Goal: Navigation & Orientation: Find specific page/section

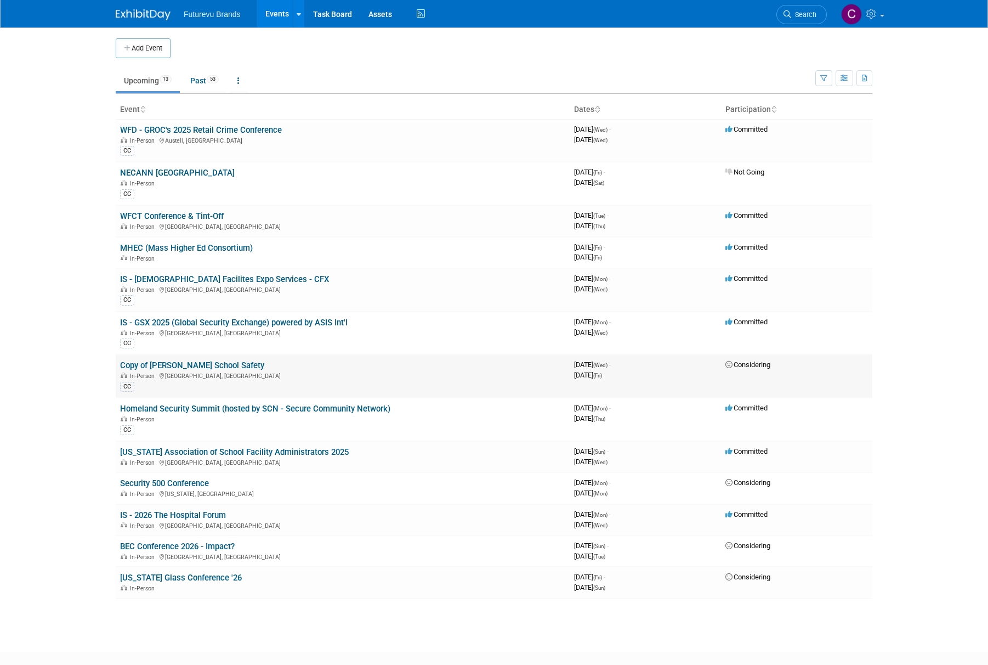
click at [210, 362] on link "Copy of [PERSON_NAME] School Safety" at bounding box center [192, 365] width 144 height 10
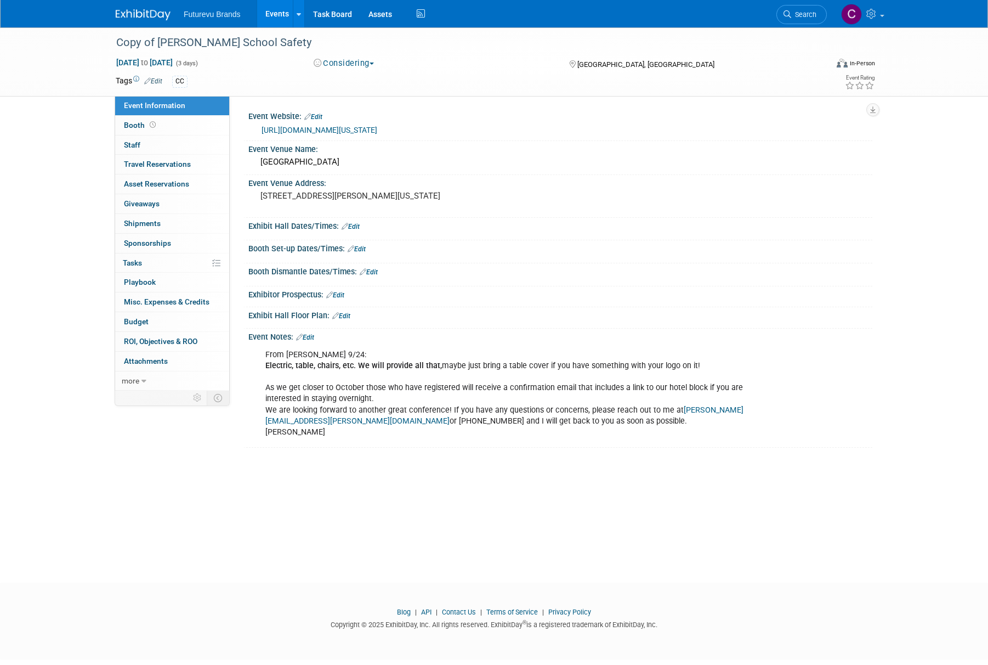
click at [333, 128] on link "https://mountainstateesc.com/2024-west-virginia-school-safety-conference/" at bounding box center [320, 130] width 116 height 9
click at [275, 13] on link "Events" at bounding box center [277, 13] width 40 height 27
